Goal: Information Seeking & Learning: Learn about a topic

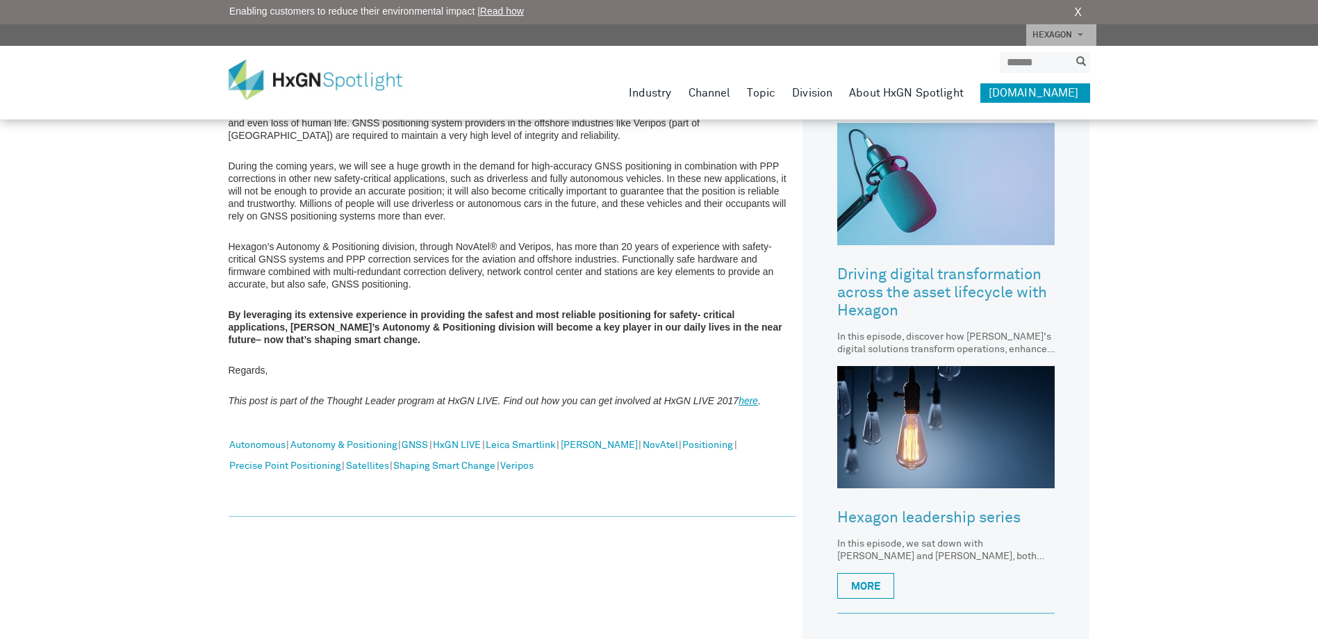
scroll to position [764, 0]
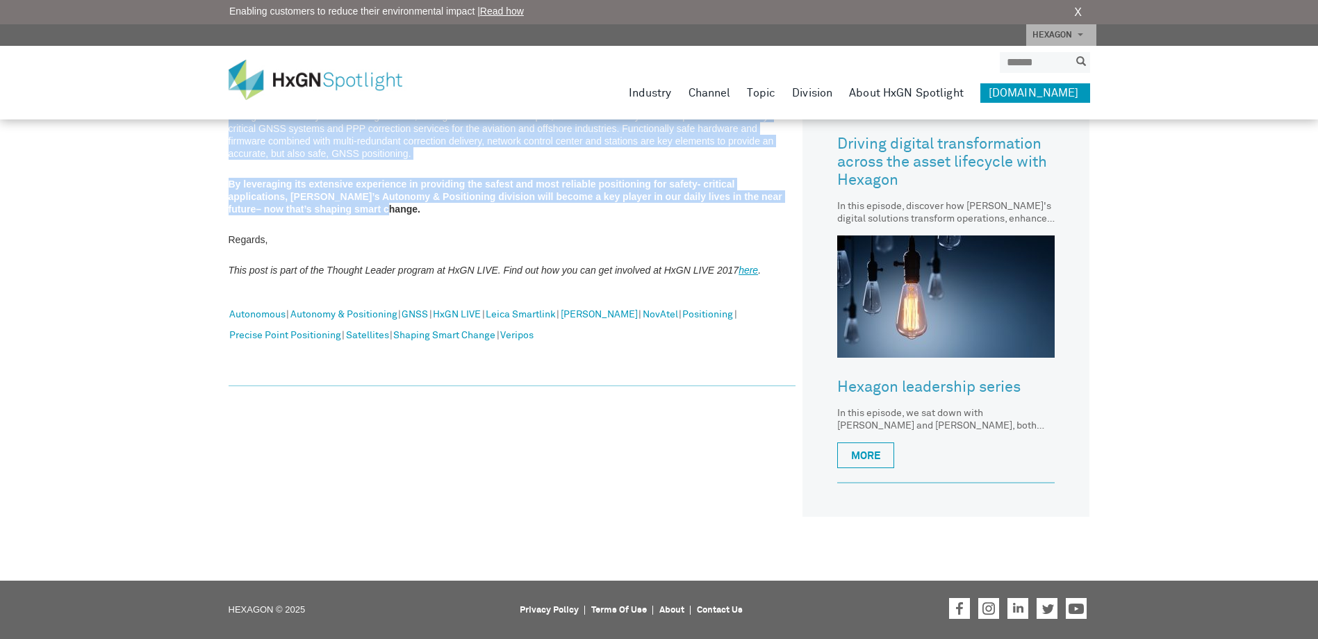
drag, startPoint x: 229, startPoint y: 252, endPoint x: 577, endPoint y: 212, distance: 349.7
copy article "LORE Ipsumdolors ame Consec Adipisci Elitseddoeiu 84 Temp 2003 Incididunt | Utl…"
